Goal: Task Accomplishment & Management: Complete application form

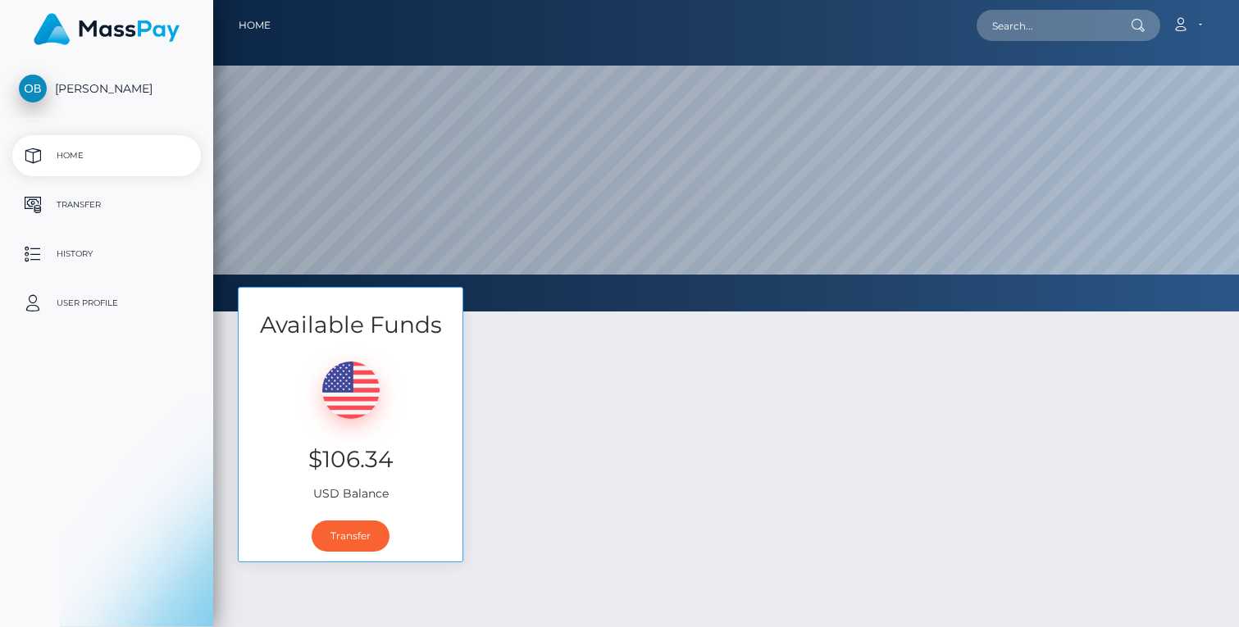
select select
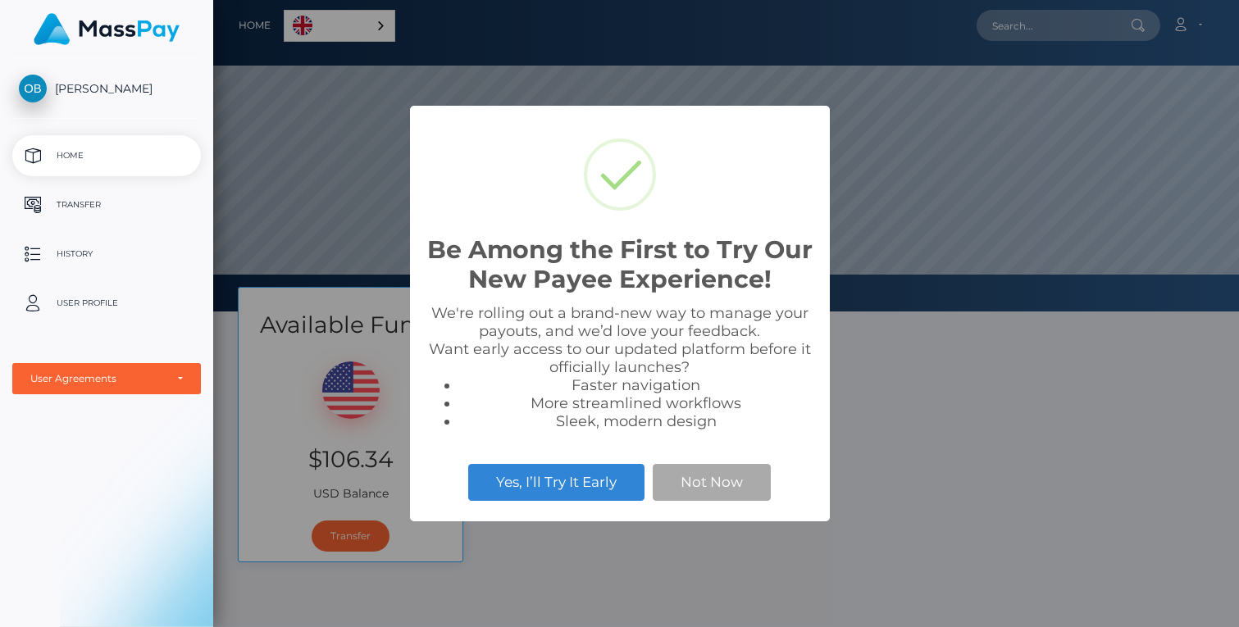
scroll to position [312, 1026]
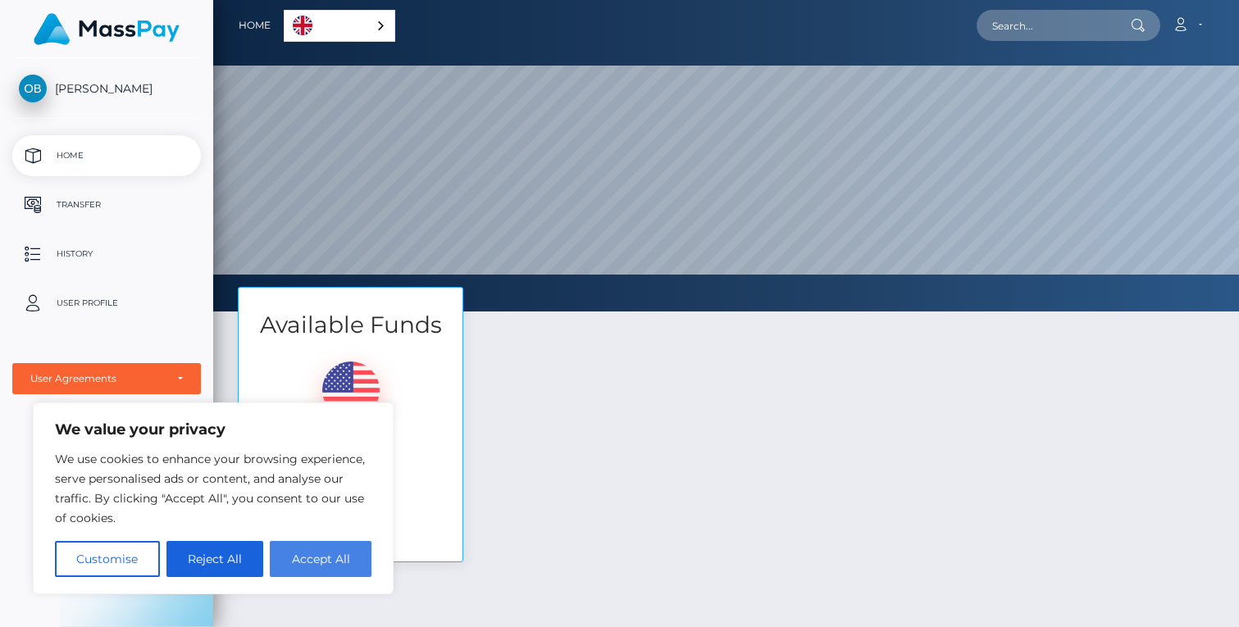
click at [311, 565] on button "Accept All" at bounding box center [321, 559] width 102 height 36
checkbox input "true"
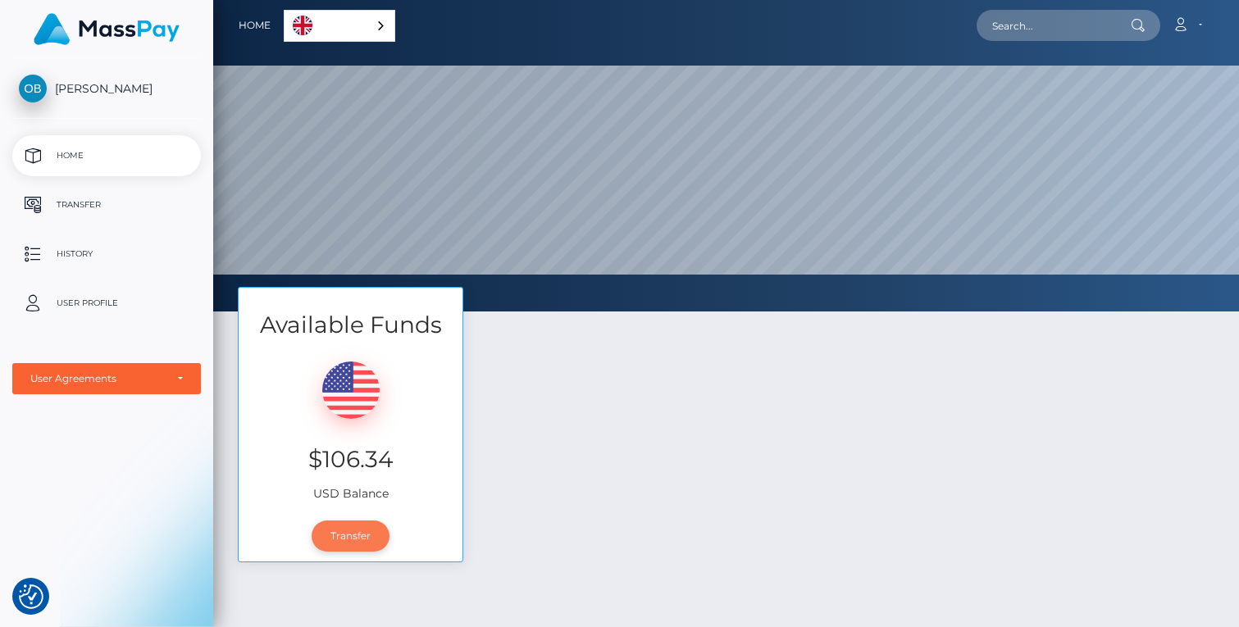
click at [351, 540] on link "Transfer" at bounding box center [351, 536] width 78 height 31
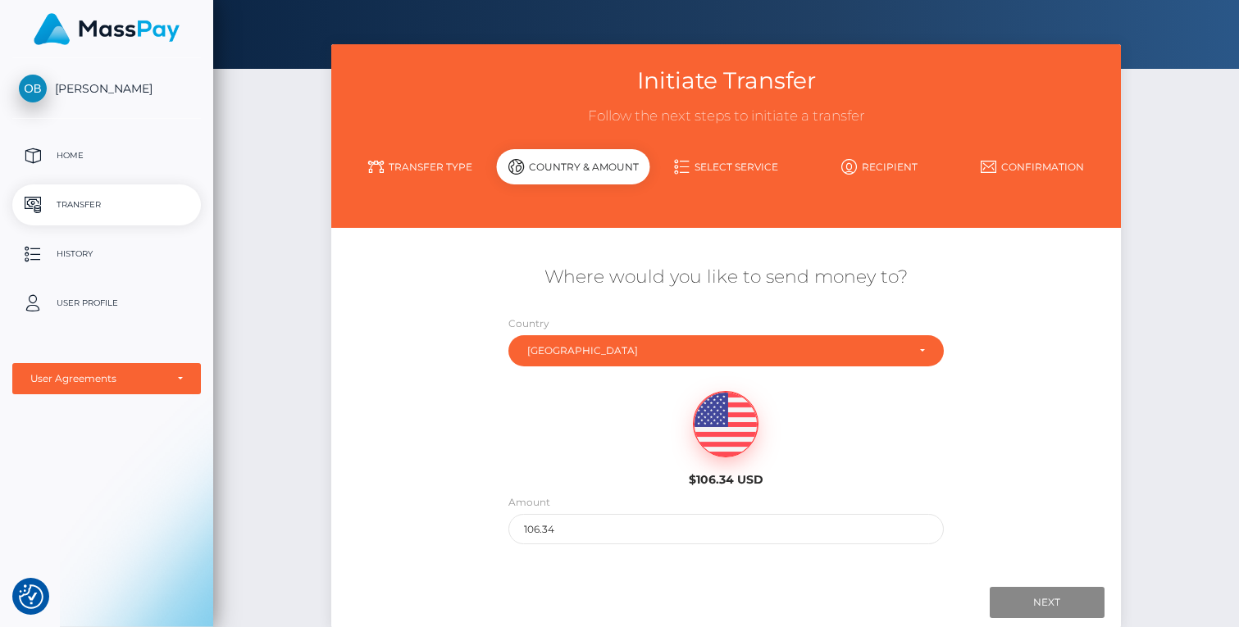
scroll to position [30, 0]
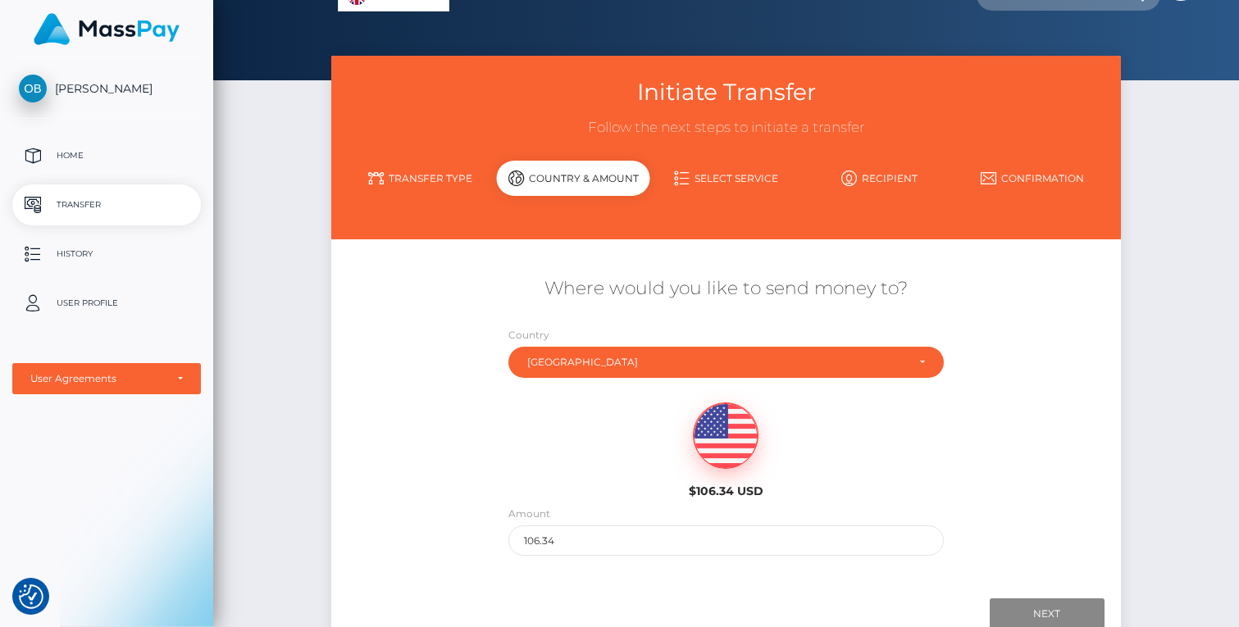
click at [438, 176] on link "Transfer Type" at bounding box center [420, 178] width 153 height 29
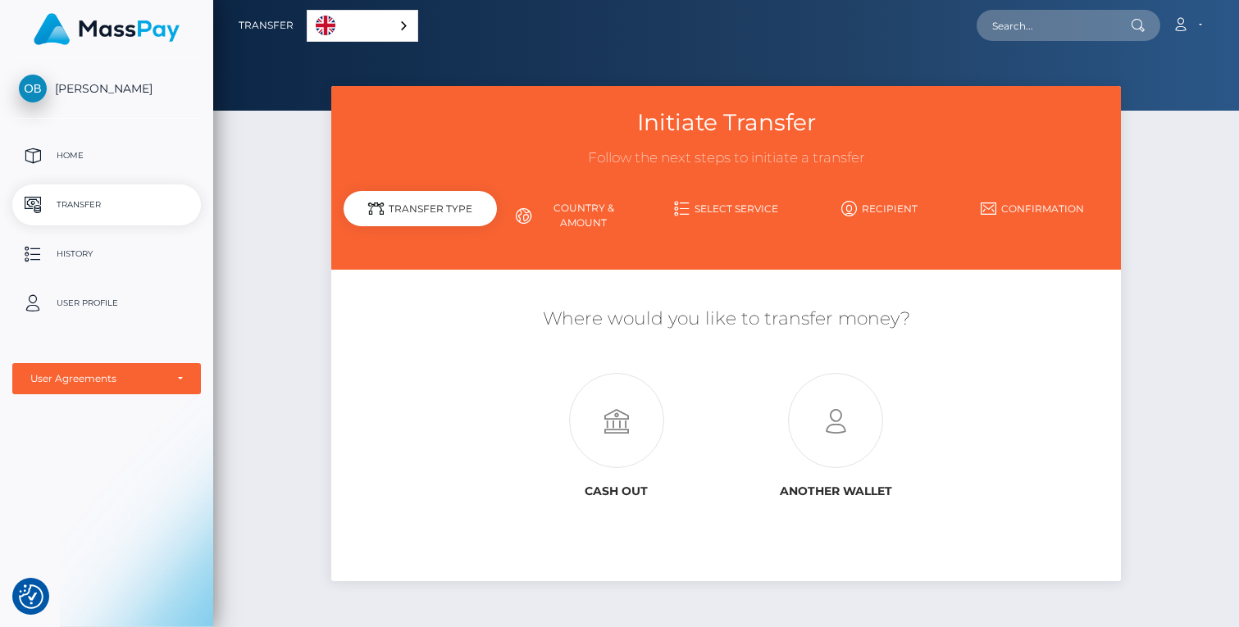
click at [1206, 337] on div "Initiate Transfer Follow the next steps to initiate a transfer Transfer Type Co…" at bounding box center [726, 354] width 1026 height 536
click at [67, 153] on p "Home" at bounding box center [107, 156] width 176 height 25
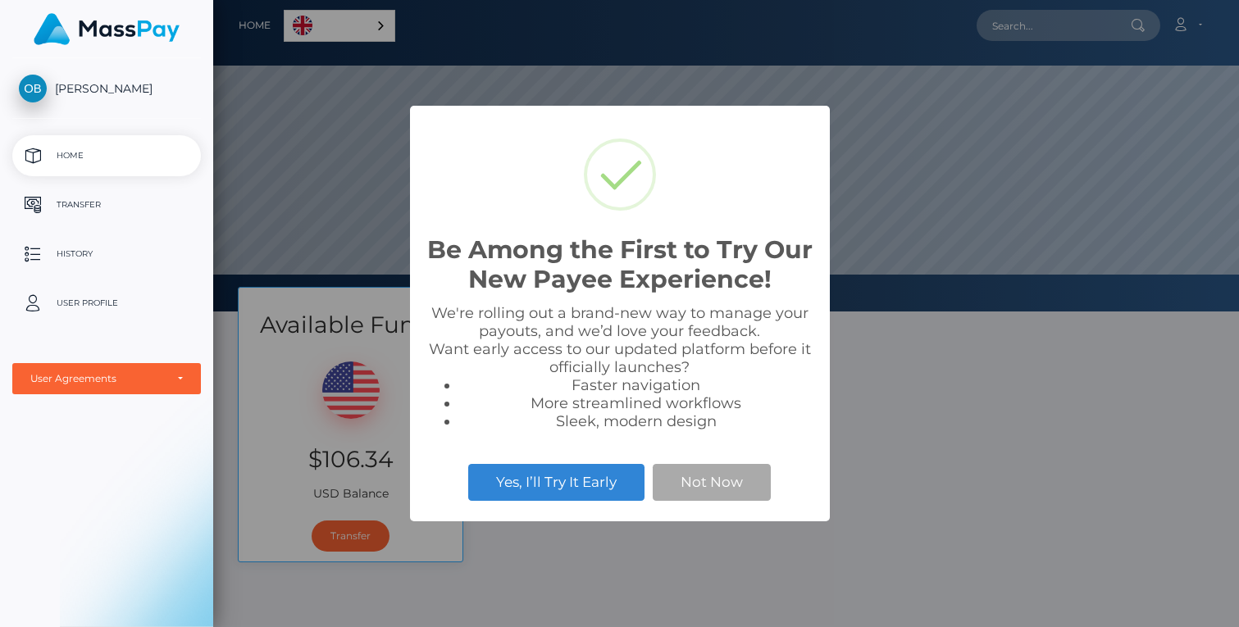
scroll to position [312, 1026]
click at [724, 486] on button "Not Now" at bounding box center [712, 482] width 118 height 36
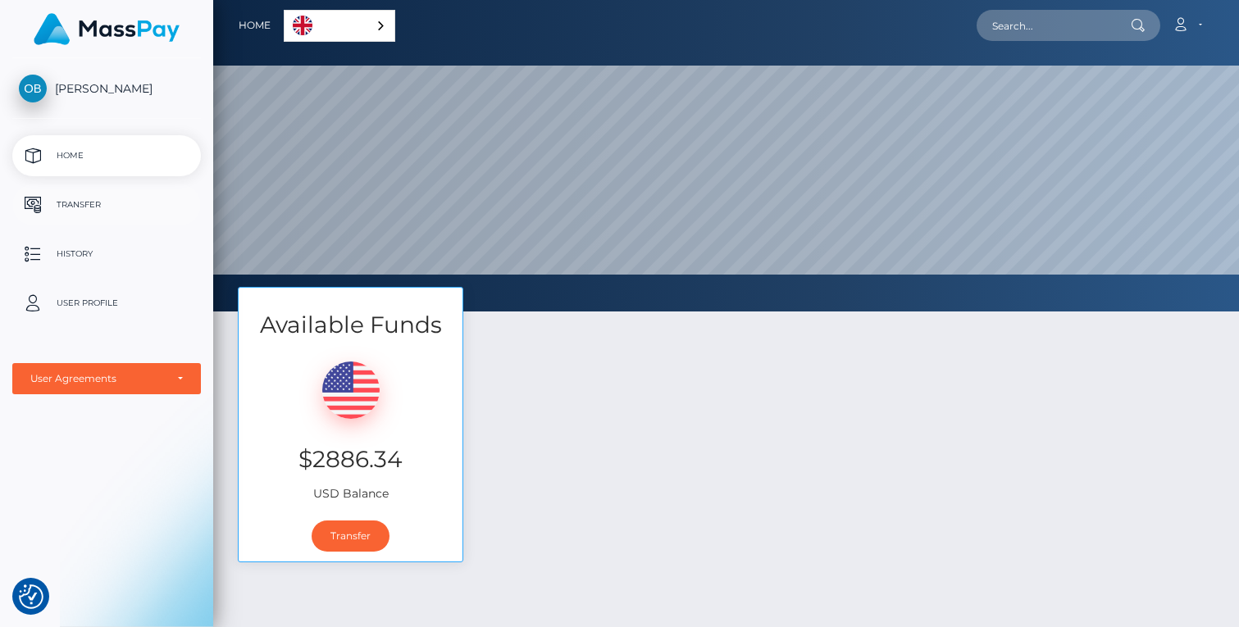
click at [69, 203] on p "Transfer" at bounding box center [107, 205] width 176 height 25
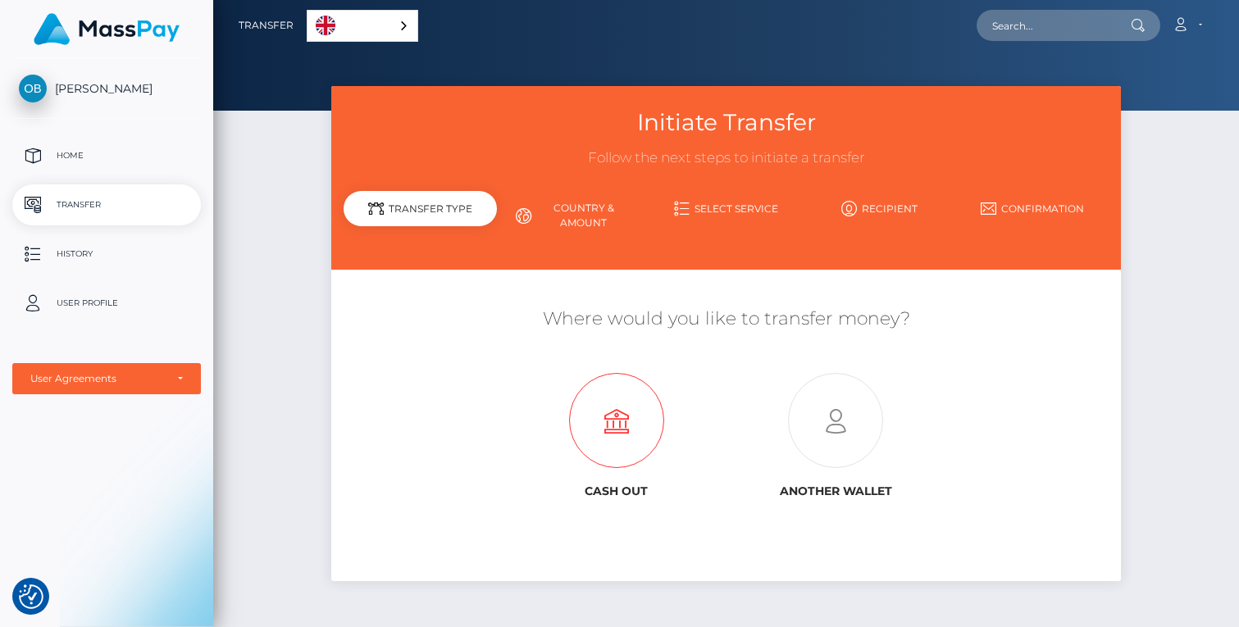
click at [628, 424] on icon at bounding box center [616, 421] width 219 height 95
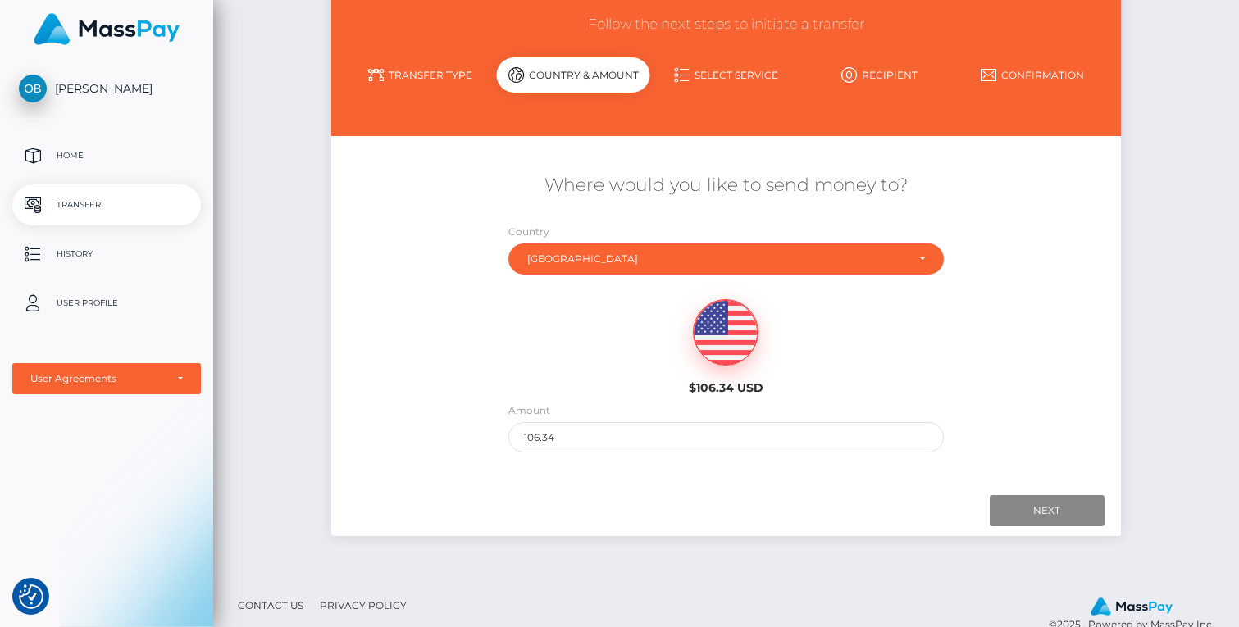
scroll to position [137, 0]
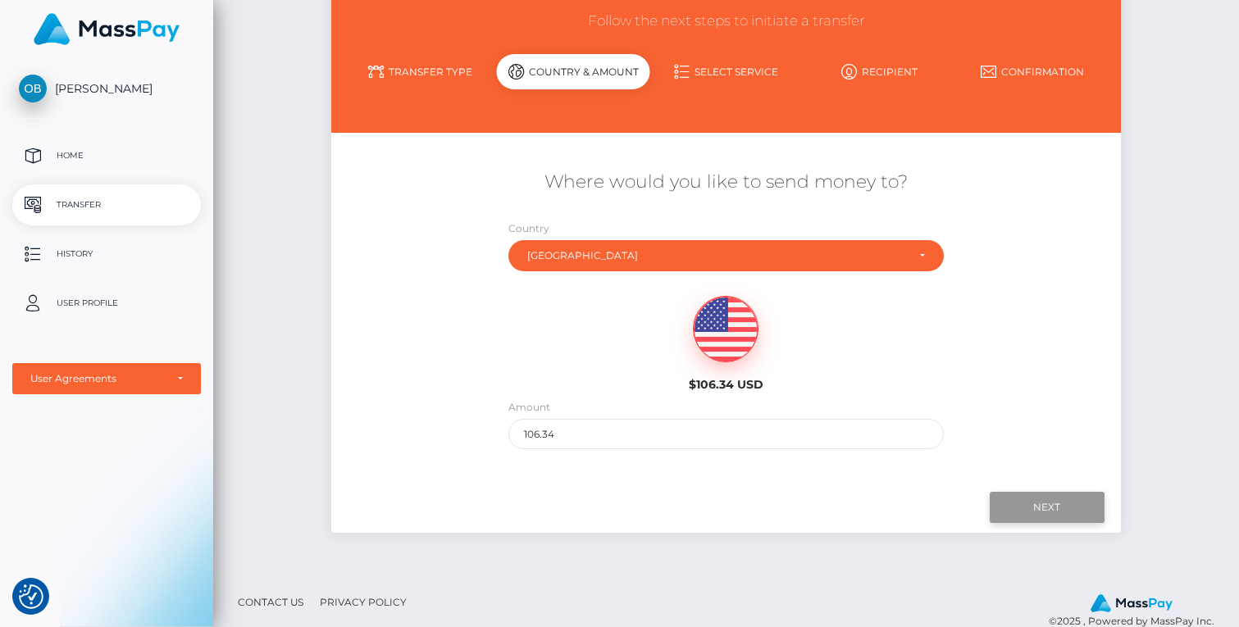
click at [1047, 508] on input "Next" at bounding box center [1047, 507] width 115 height 31
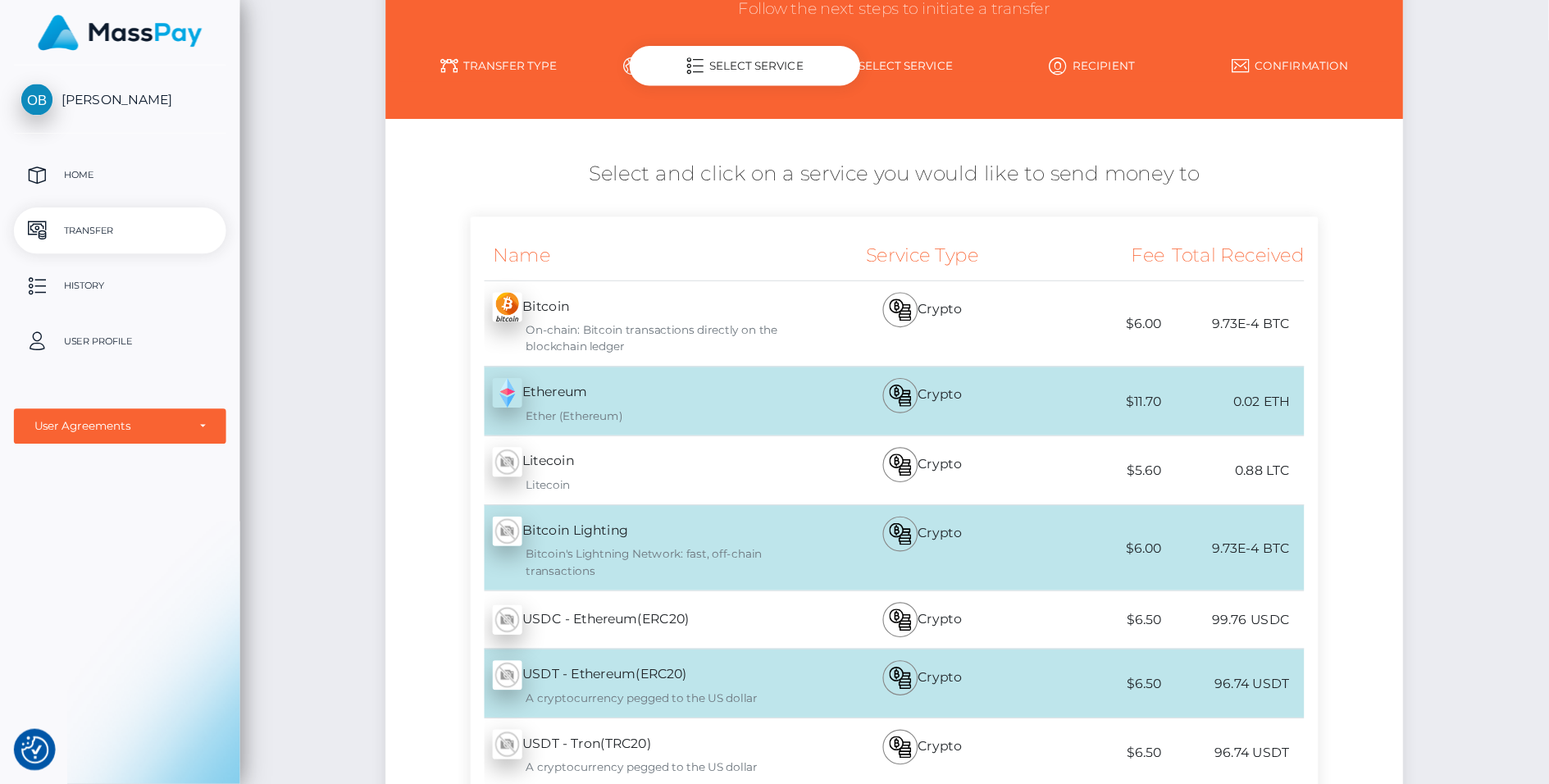
scroll to position [150, 0]
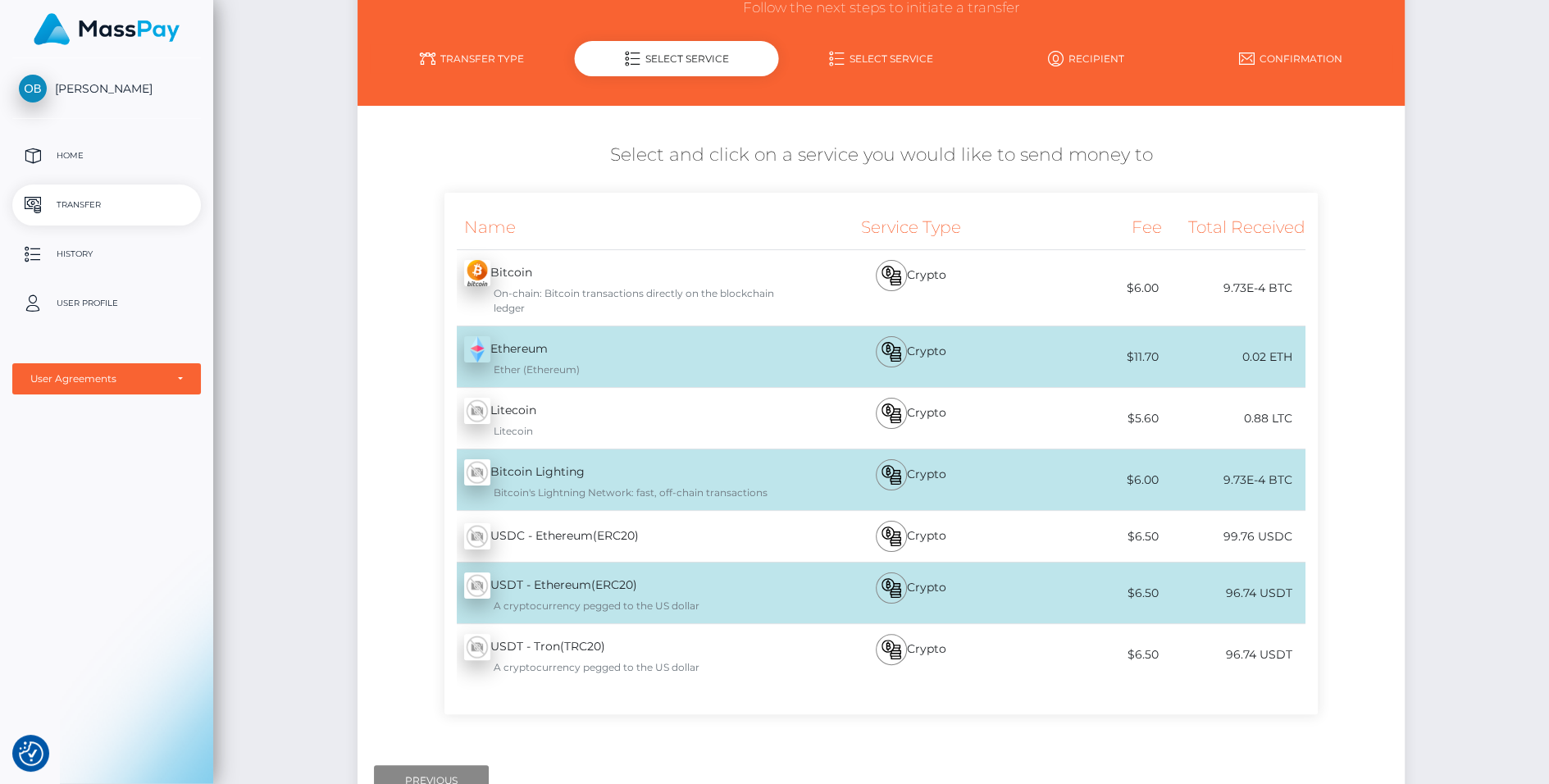
click at [605, 627] on div "USDT - Tron(TRC20) - USDT A cryptocurrency pegged to the US dollar" at bounding box center [624, 654] width 358 height 61
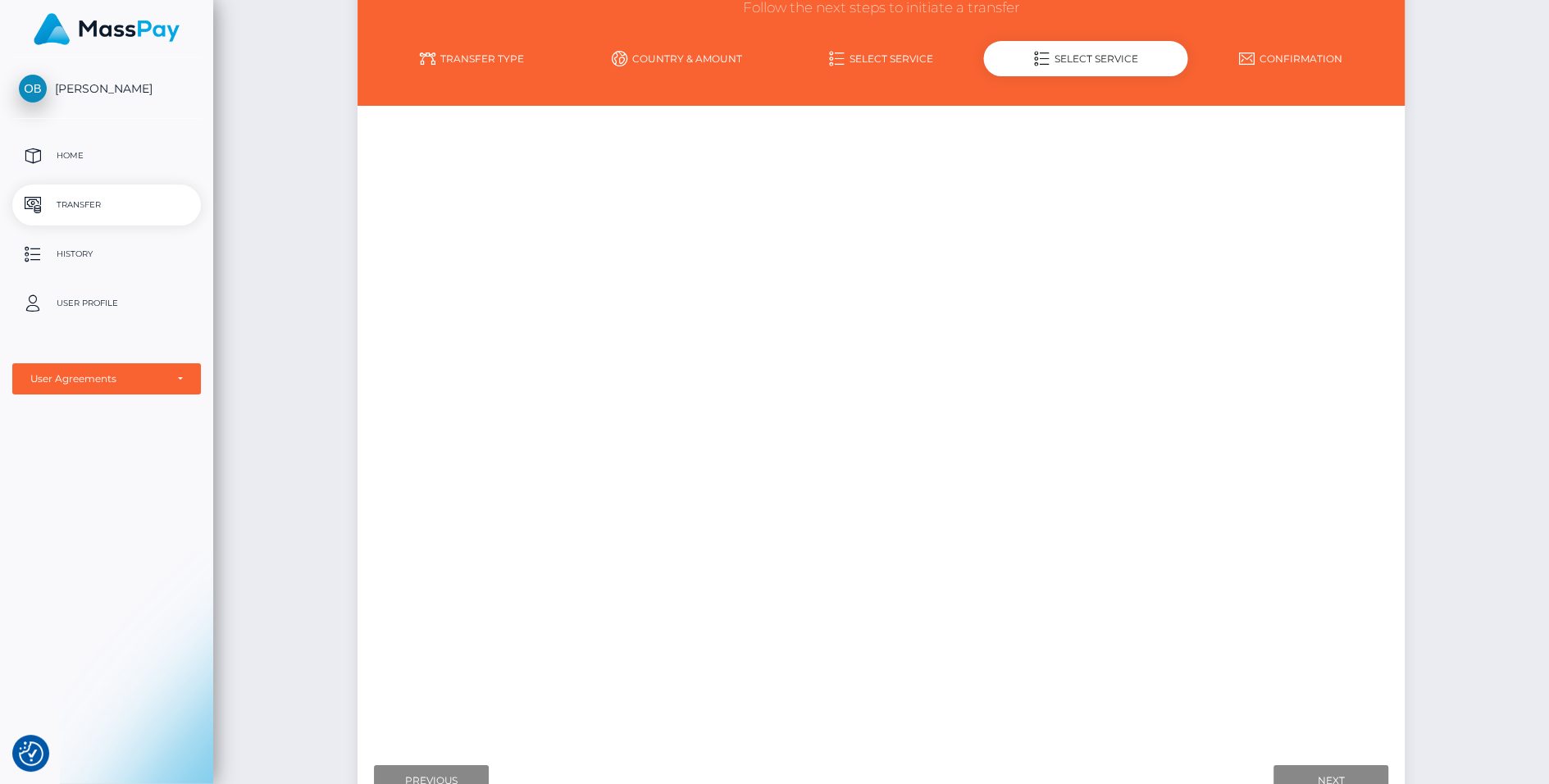
scroll to position [0, 0]
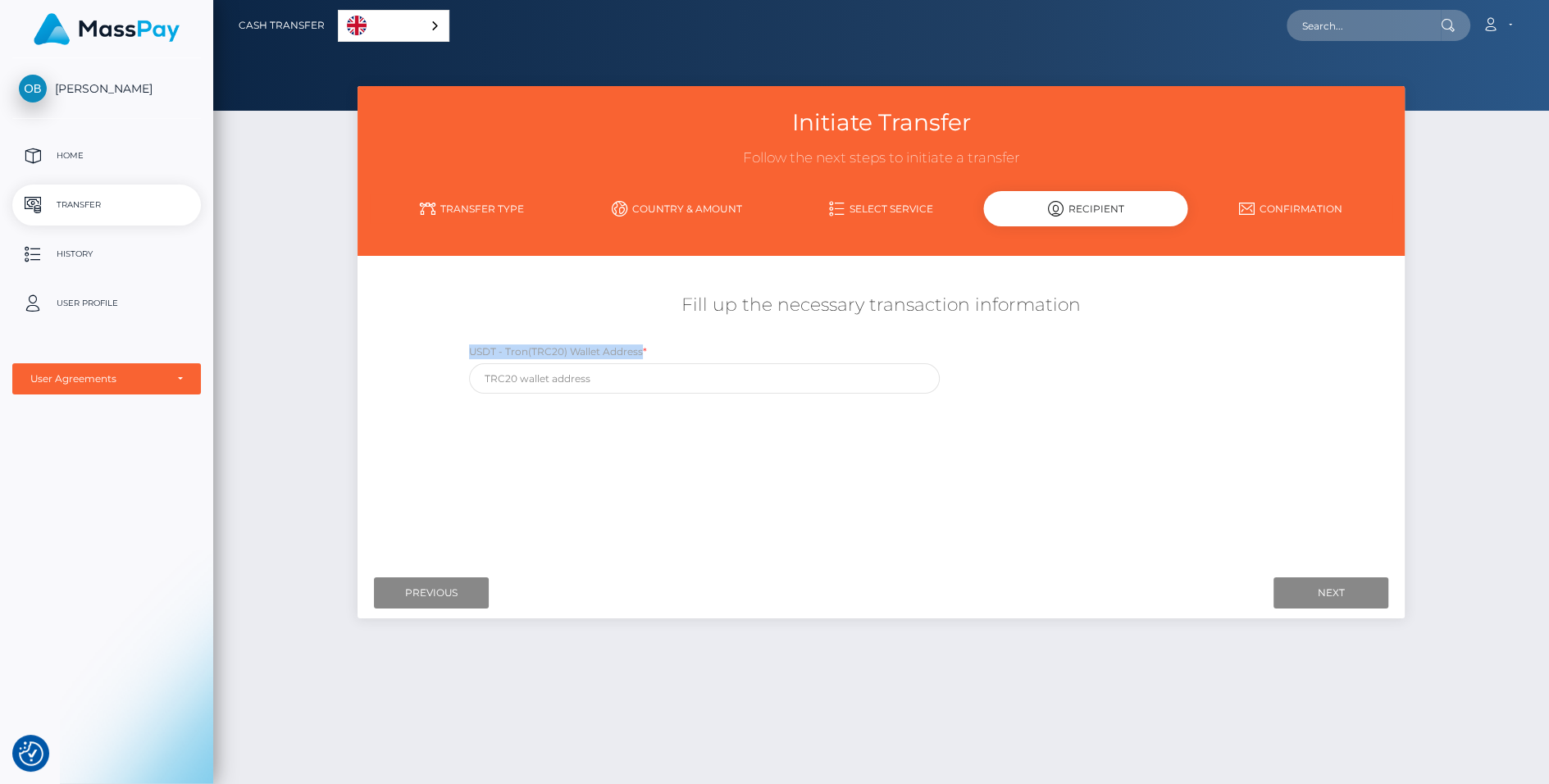
drag, startPoint x: 472, startPoint y: 349, endPoint x: 642, endPoint y: 350, distance: 169.8
click at [642, 350] on label "USDT - Tron(TRC20) Wallet Address *" at bounding box center [558, 351] width 178 height 15
copy label "USDT - Tron(TRC20) Wallet Address"
click at [632, 374] on input "text" at bounding box center [704, 378] width 471 height 30
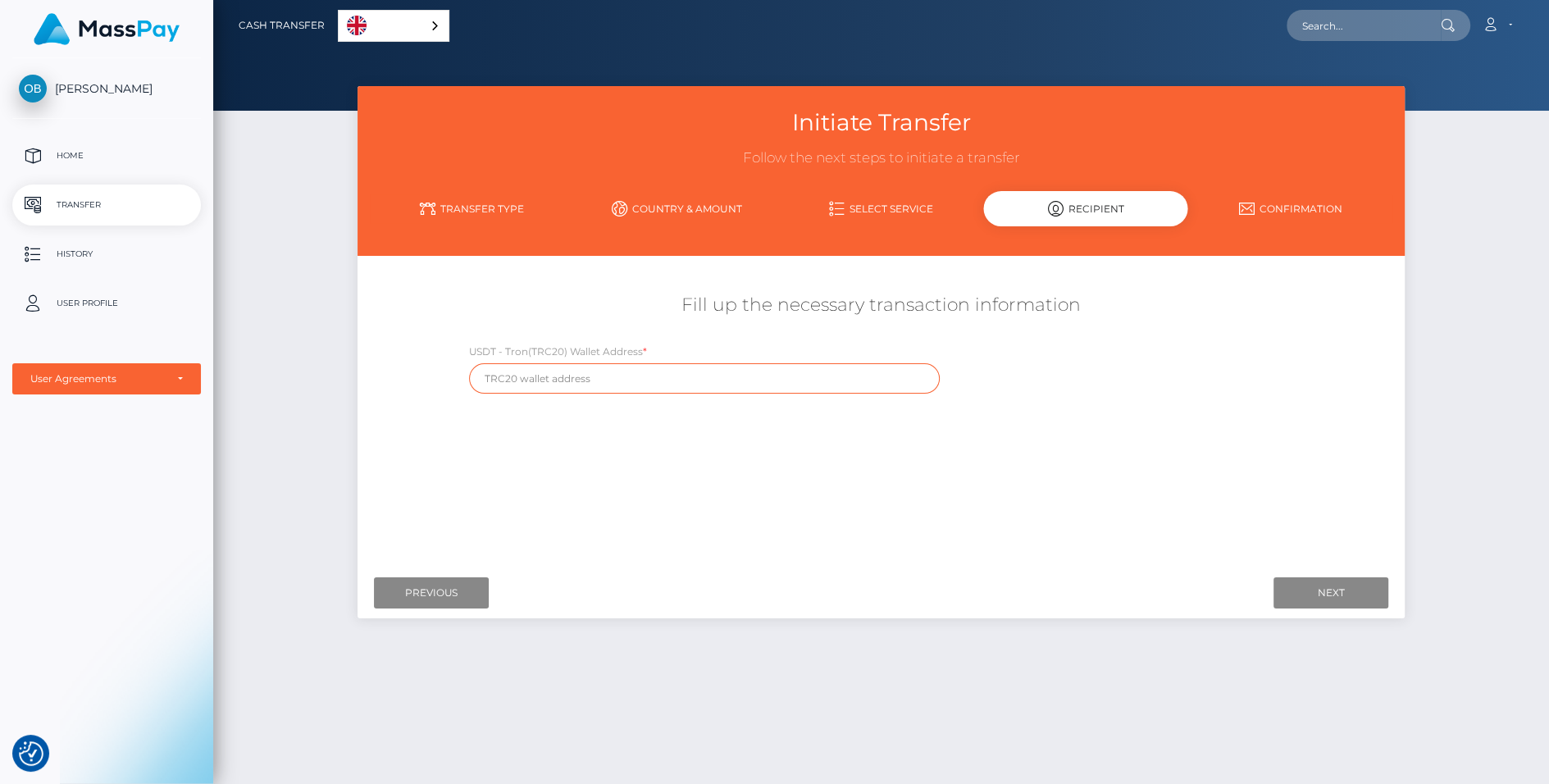
paste input "TRC20-адрес"
drag, startPoint x: 586, startPoint y: 378, endPoint x: 383, endPoint y: 377, distance: 203.4
click at [383, 377] on div "Fill up the necessary transaction information USDT - Tron(TRC20) Wallet Address…" at bounding box center [882, 343] width 1048 height 117
paste input "G2SFTChDw73cGpFznUYoMBEP2TCeiMoq4"
type input "TG2SFTChDw73cGpFznUYoMBEP2TCeiMoq4"
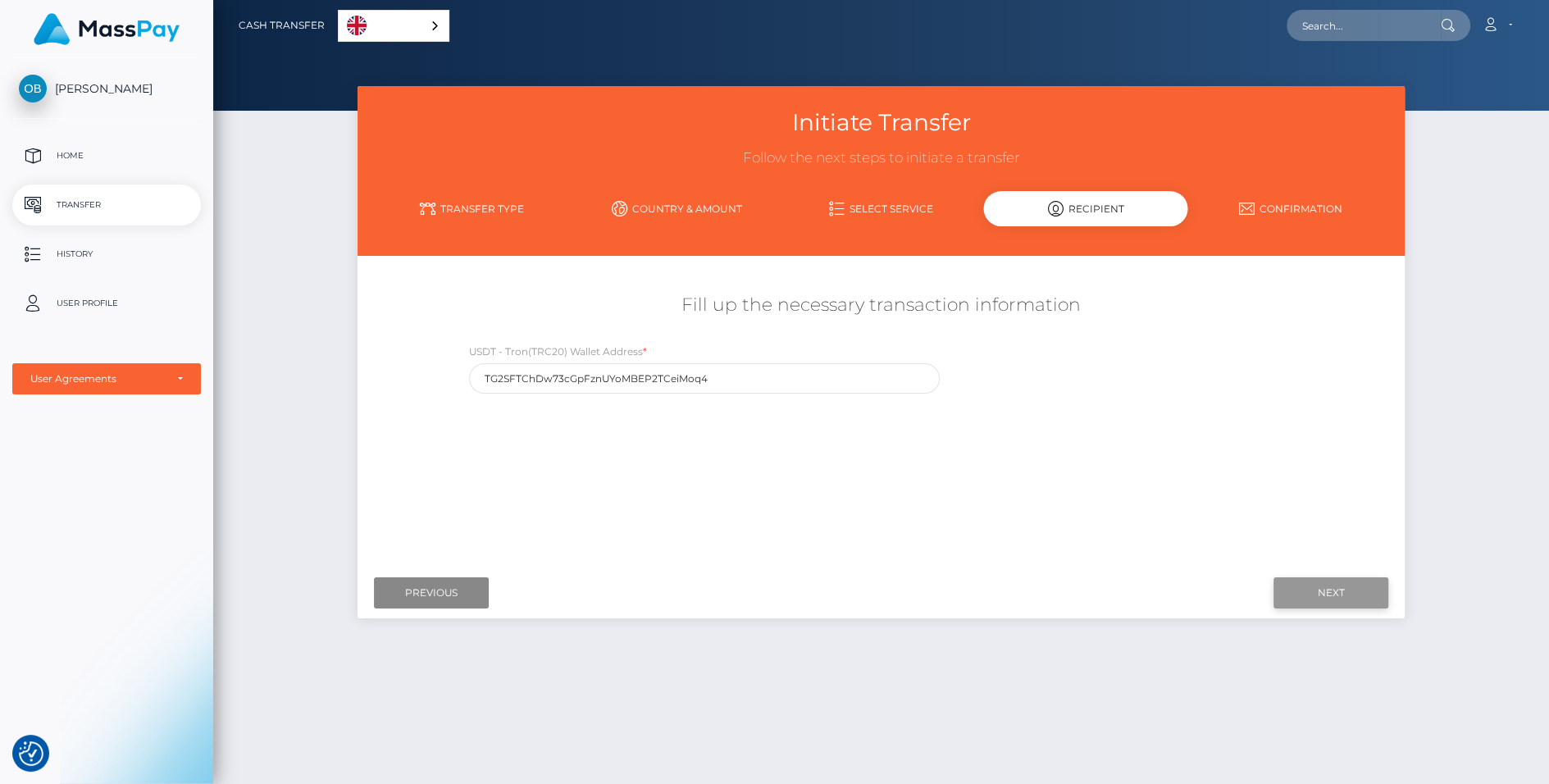
click at [1238, 590] on input "Next" at bounding box center [1331, 592] width 115 height 31
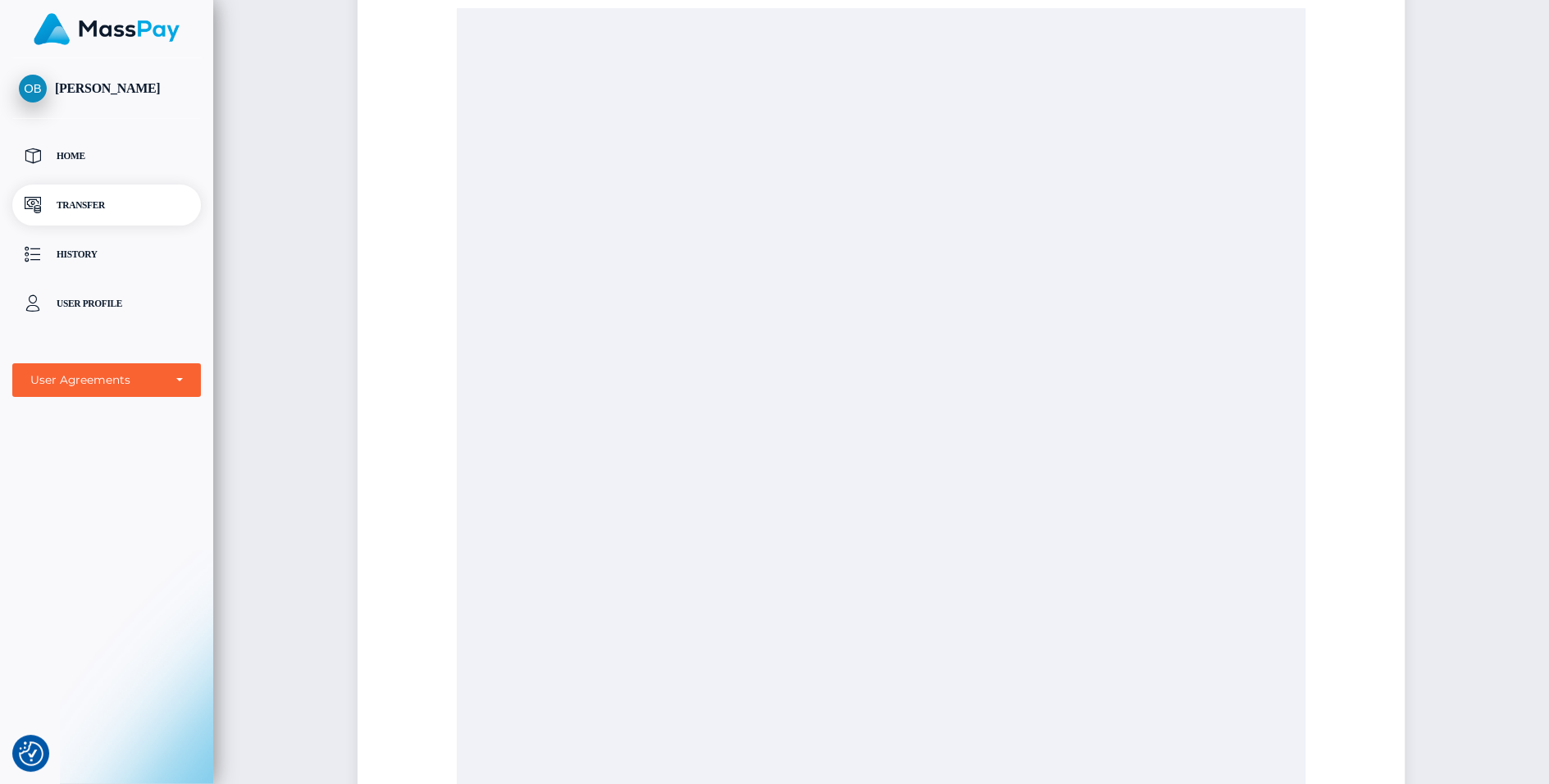
scroll to position [544, 0]
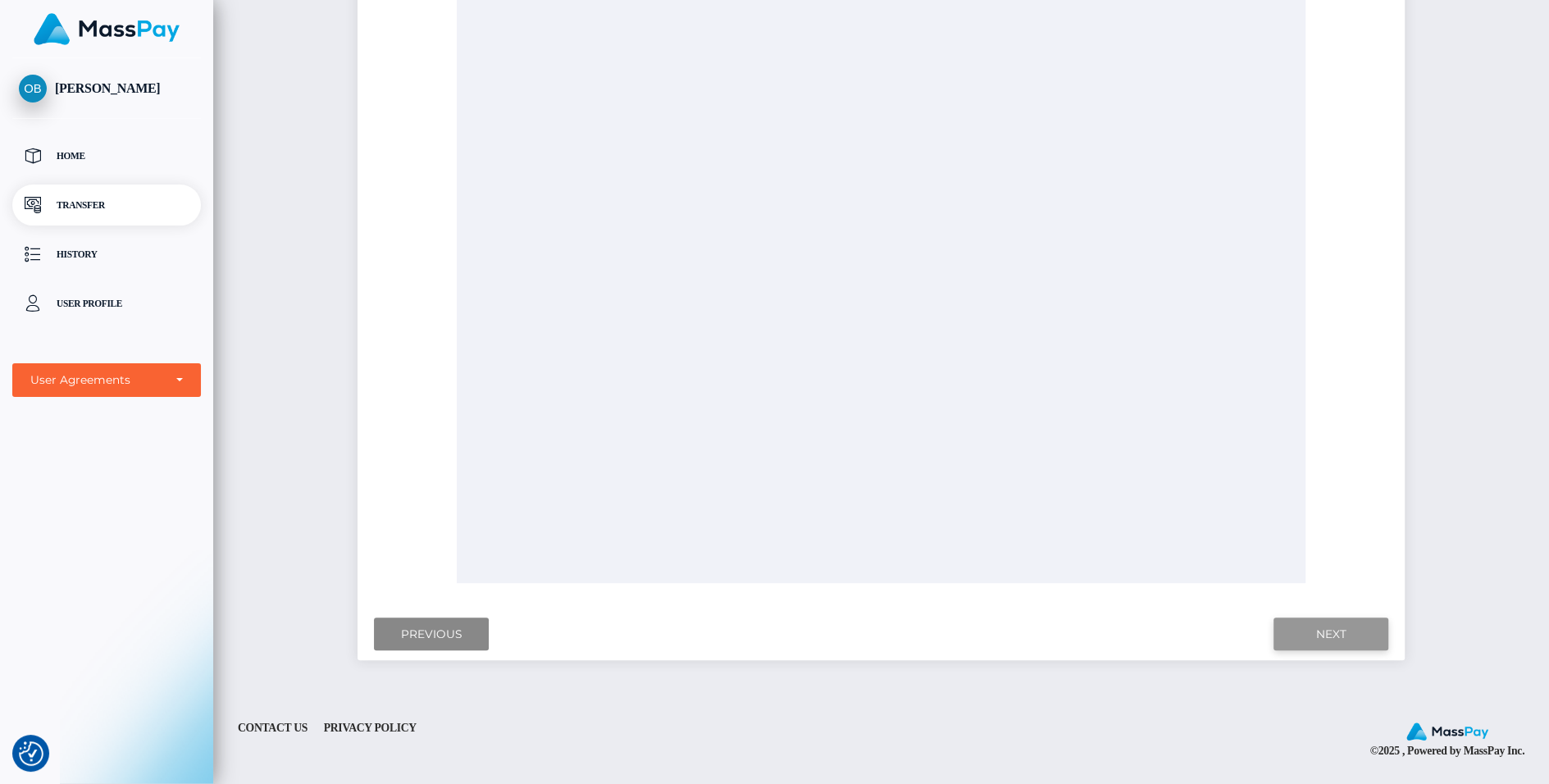
click at [1238, 627] on input "Next" at bounding box center [1331, 635] width 115 height 34
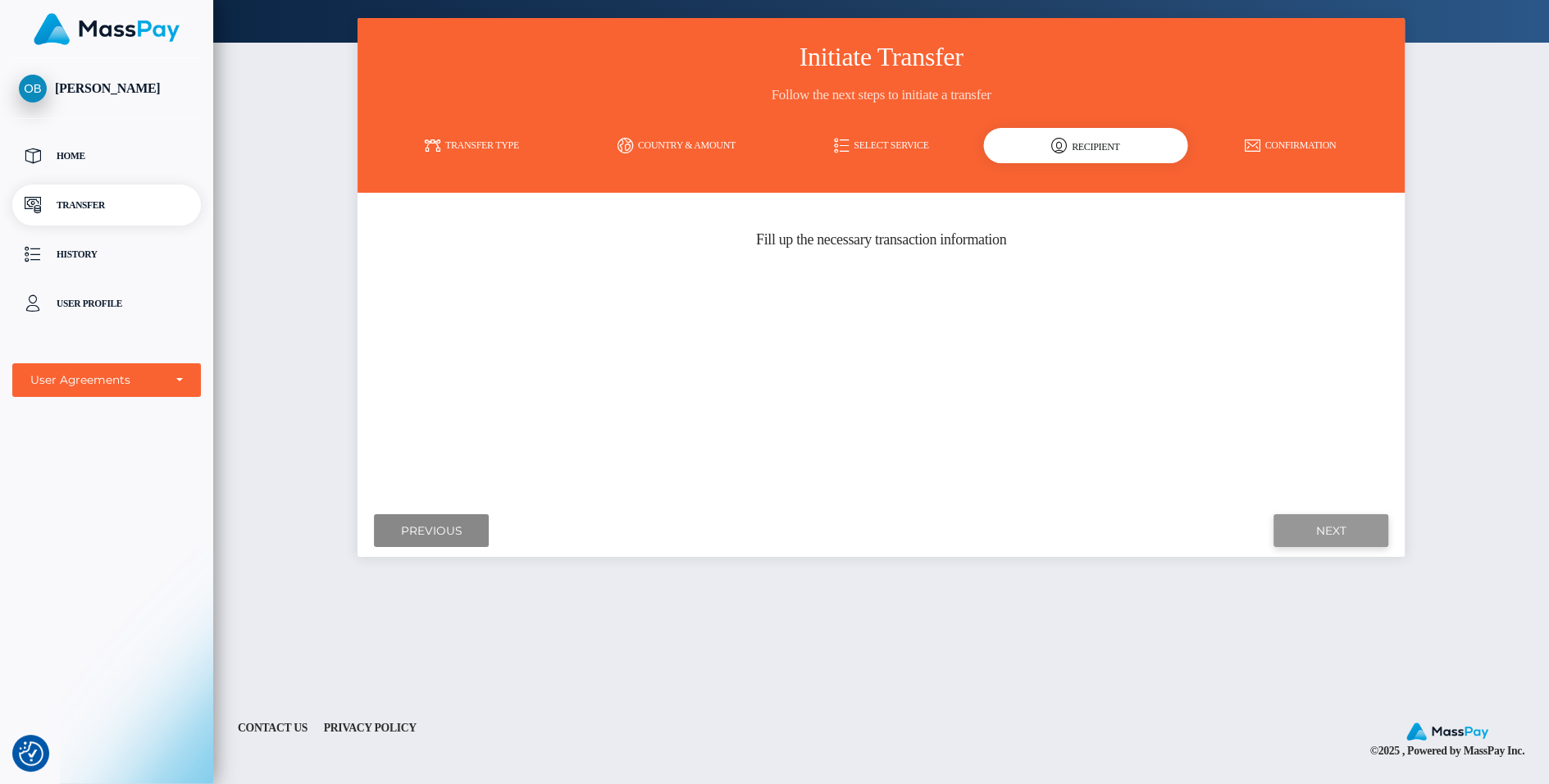
click at [1238, 538] on input "Next" at bounding box center [1331, 531] width 115 height 34
click at [1238, 522] on input "Next" at bounding box center [1331, 531] width 115 height 34
click at [473, 157] on link "Transfer Type" at bounding box center [472, 145] width 205 height 29
